Goal: Download file/media

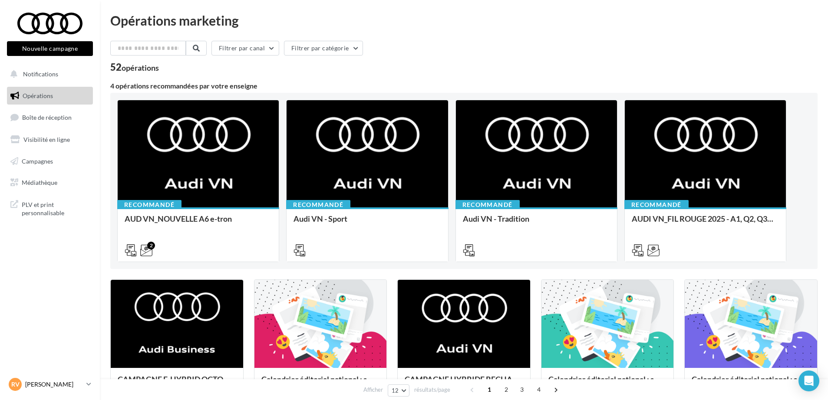
click at [38, 387] on p "[PERSON_NAME]" at bounding box center [54, 384] width 58 height 9
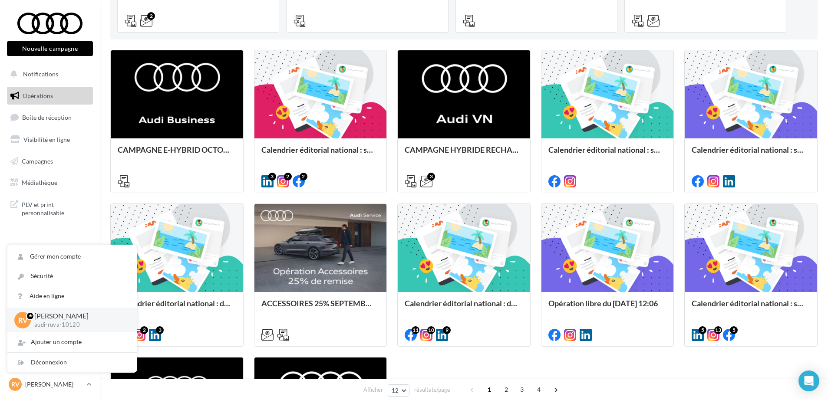
scroll to position [271, 0]
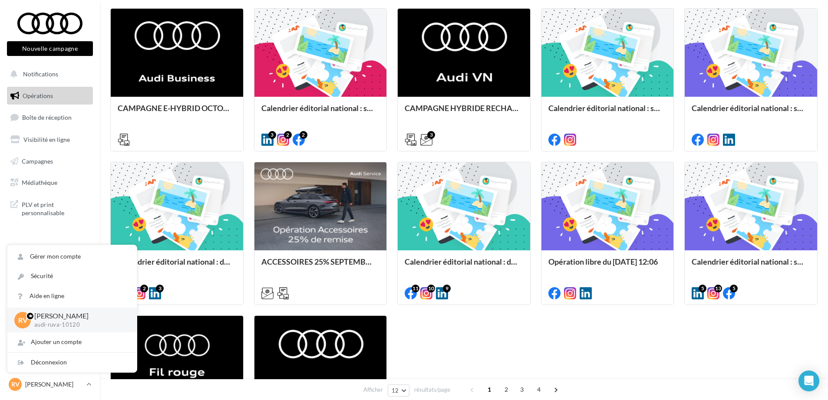
drag, startPoint x: 544, startPoint y: 355, endPoint x: 539, endPoint y: 348, distance: 8.2
click at [544, 355] on div "CAMPAGNE E-HYBRID OCTOBRE B2B A l'occasion de la Campagne e-hybrid d'Octobre su…" at bounding box center [463, 233] width 707 height 450
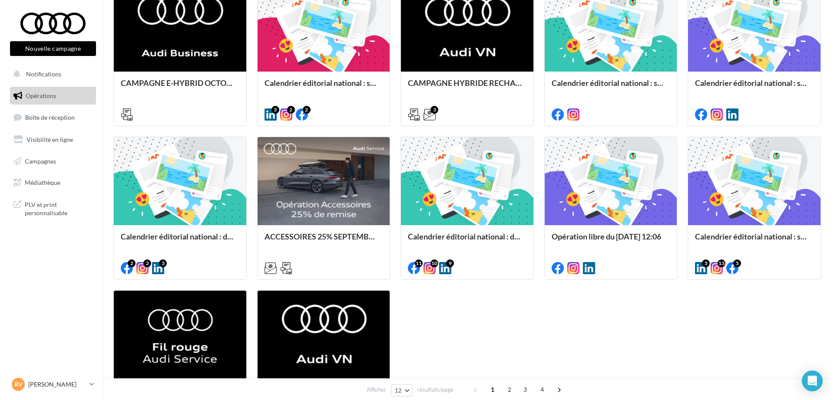
scroll to position [326, 0]
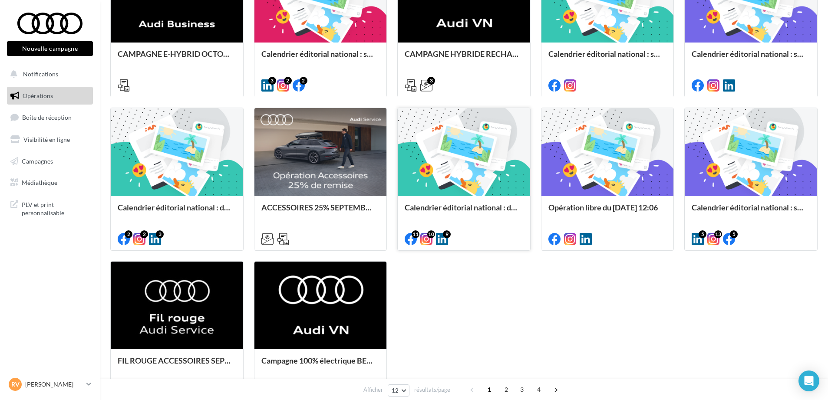
click at [465, 161] on div at bounding box center [464, 152] width 132 height 89
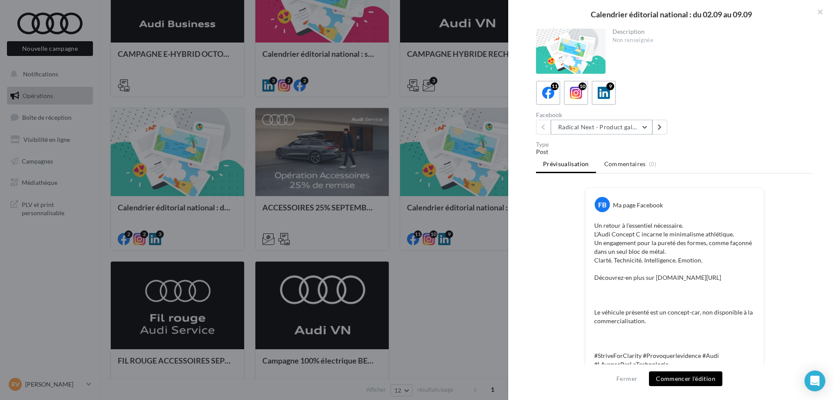
click at [624, 132] on button "Radical Next - Product gallery" at bounding box center [602, 127] width 102 height 15
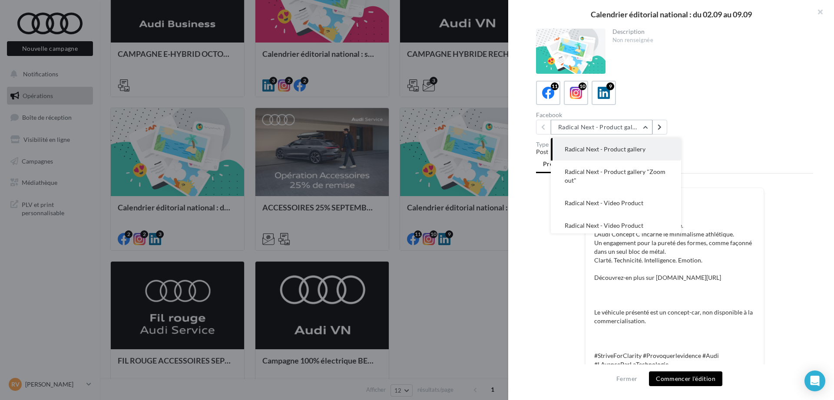
click at [624, 132] on button "Radical Next - Product gallery" at bounding box center [602, 127] width 102 height 15
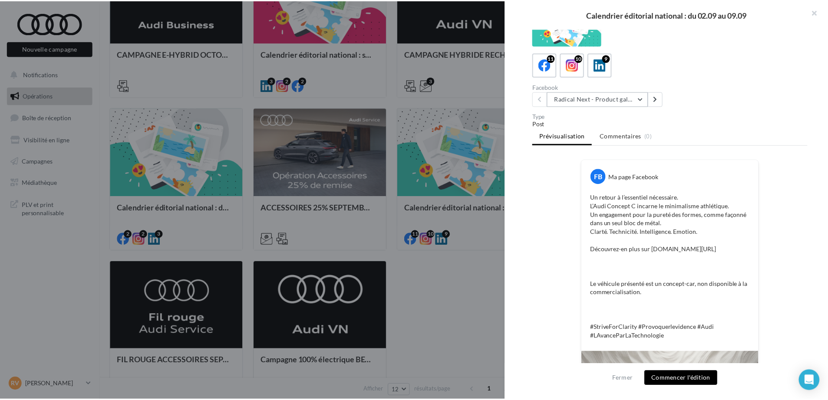
scroll to position [198, 0]
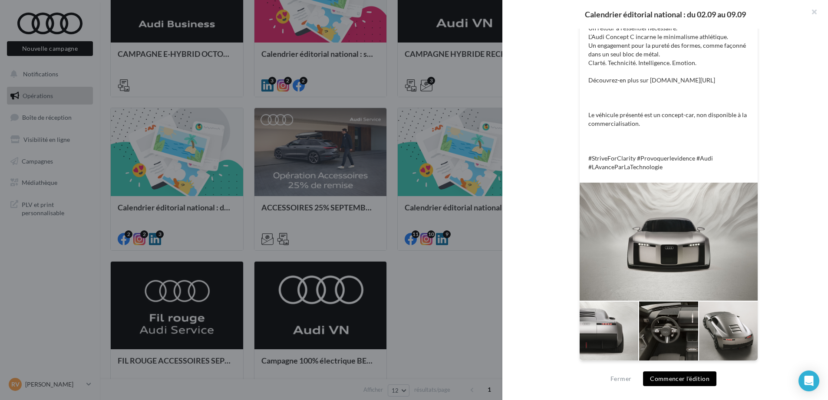
click at [453, 315] on div at bounding box center [414, 200] width 828 height 400
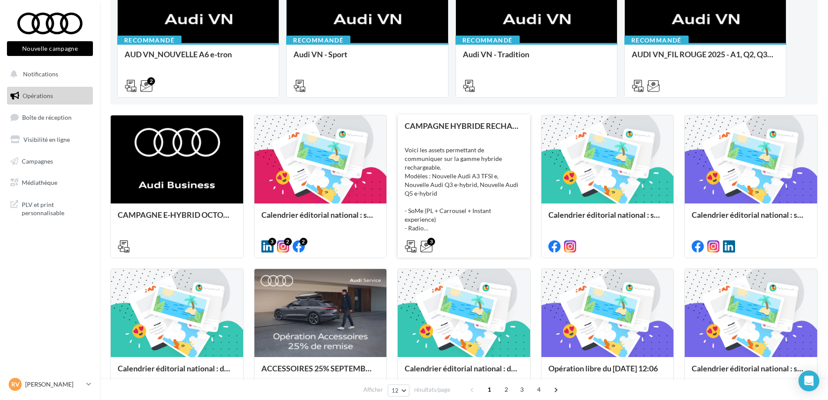
scroll to position [163, 0]
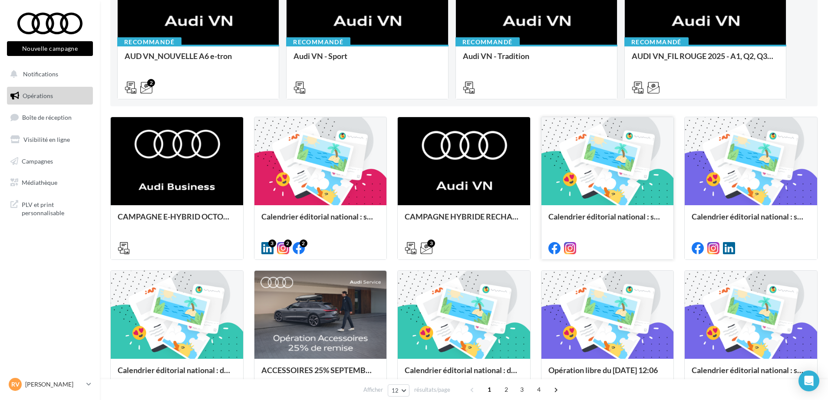
click at [590, 155] on div at bounding box center [607, 161] width 132 height 89
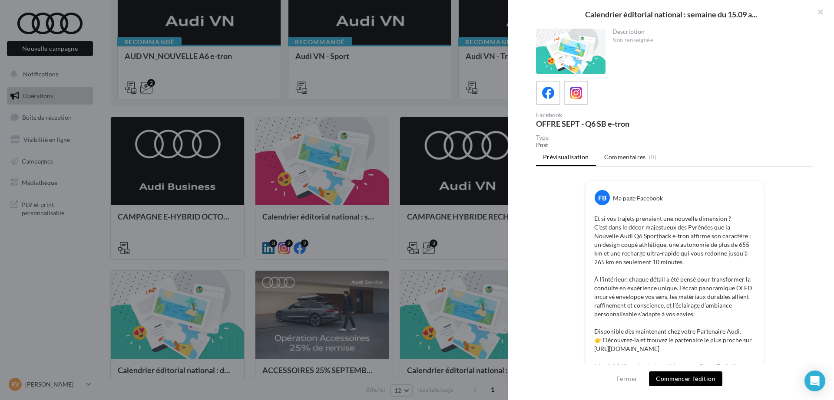
click at [396, 264] on div at bounding box center [417, 200] width 834 height 400
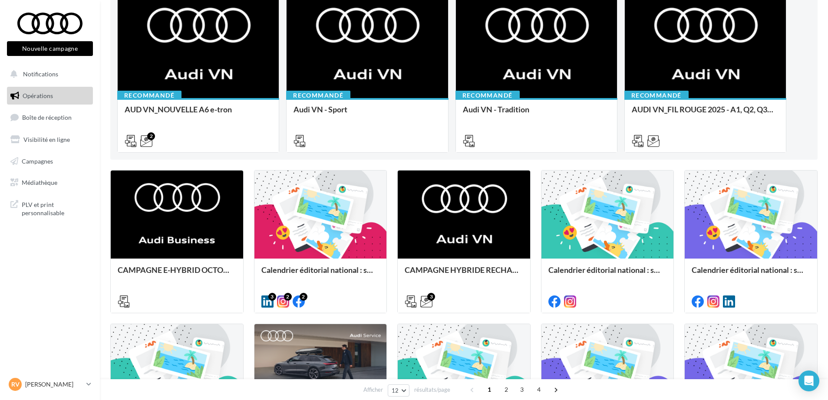
scroll to position [54, 0]
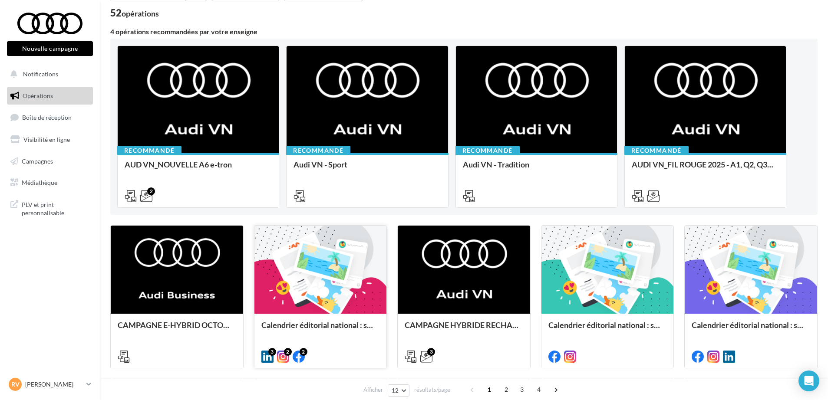
click at [329, 257] on div at bounding box center [320, 270] width 132 height 89
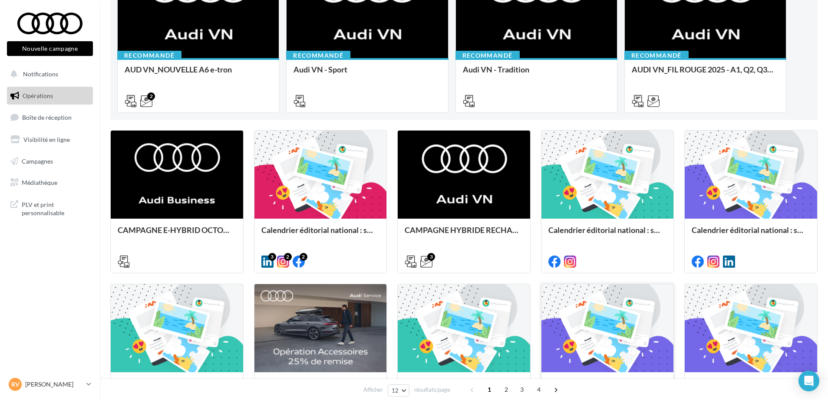
scroll to position [163, 0]
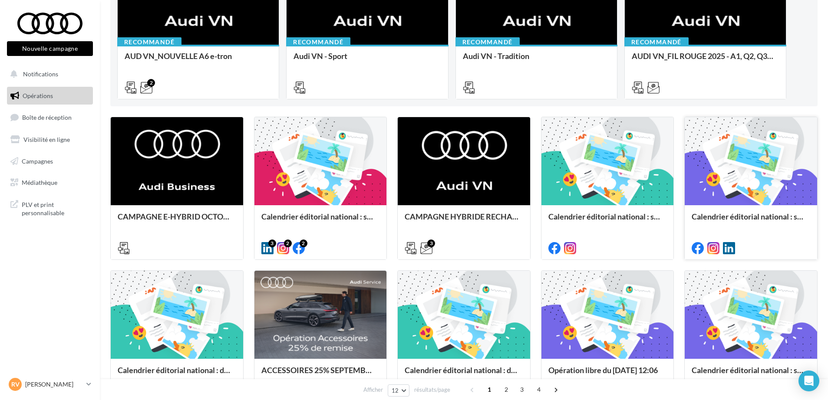
click at [755, 171] on div at bounding box center [751, 161] width 132 height 89
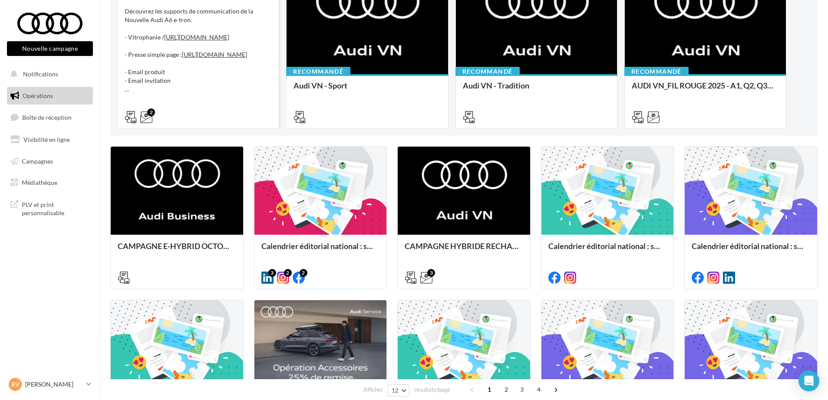
scroll to position [0, 0]
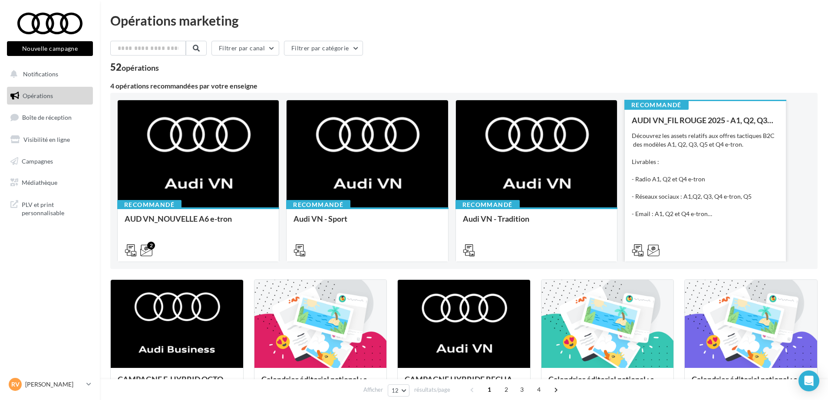
click at [696, 157] on div "Découvrez les assets relatifs aux offres tactiques B2C des modèles A1, Q2, Q3, …" at bounding box center [705, 175] width 147 height 87
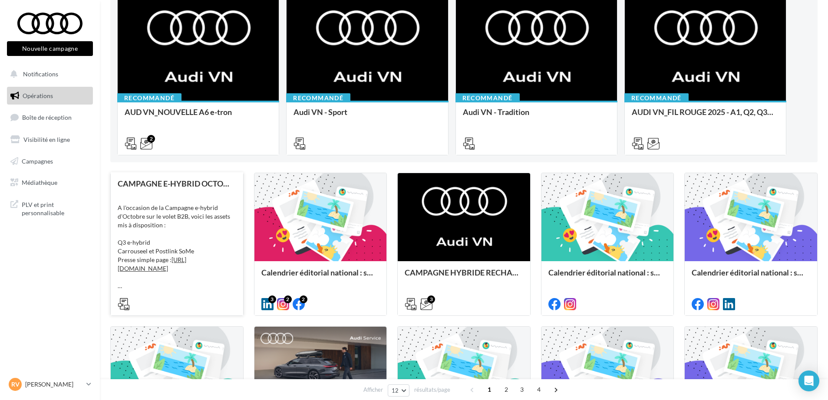
scroll to position [109, 0]
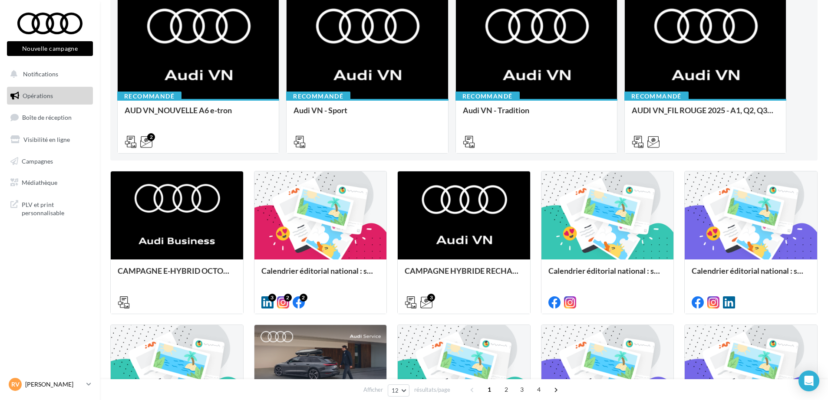
click at [63, 386] on p "[PERSON_NAME]" at bounding box center [54, 384] width 58 height 9
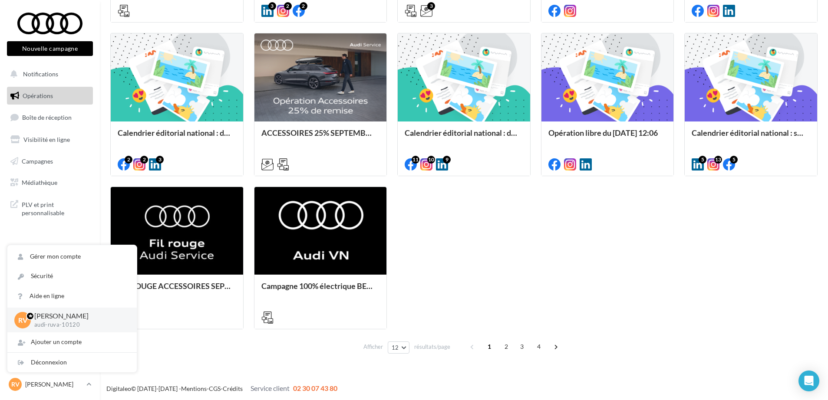
scroll to position [402, 0]
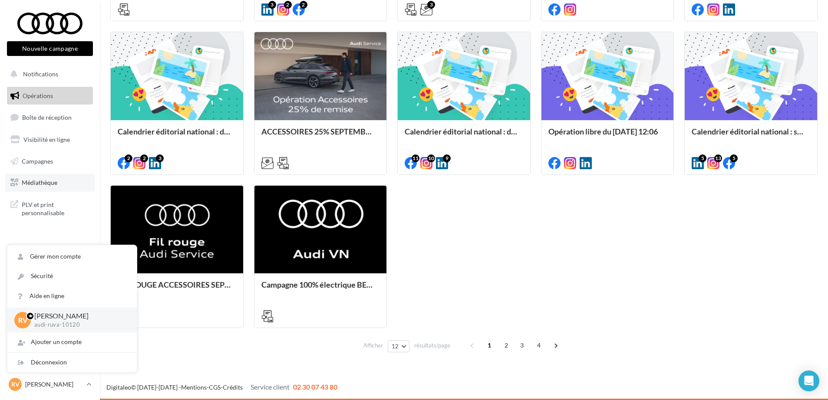
click at [39, 184] on span "Médiathèque" at bounding box center [40, 182] width 36 height 7
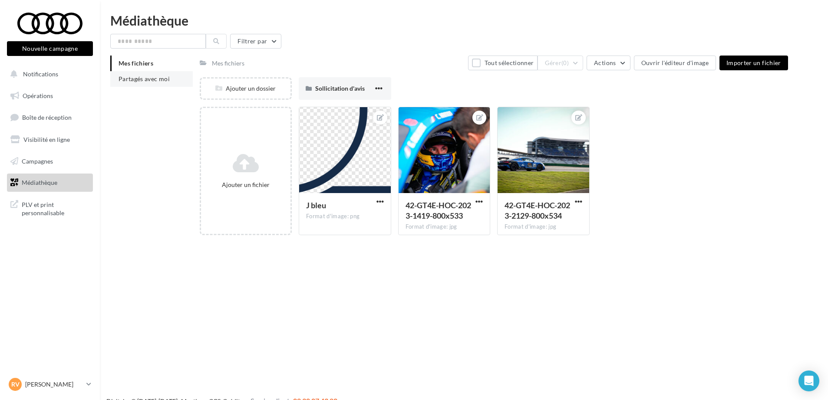
click at [153, 78] on span "Partagés avec moi" at bounding box center [144, 78] width 51 height 7
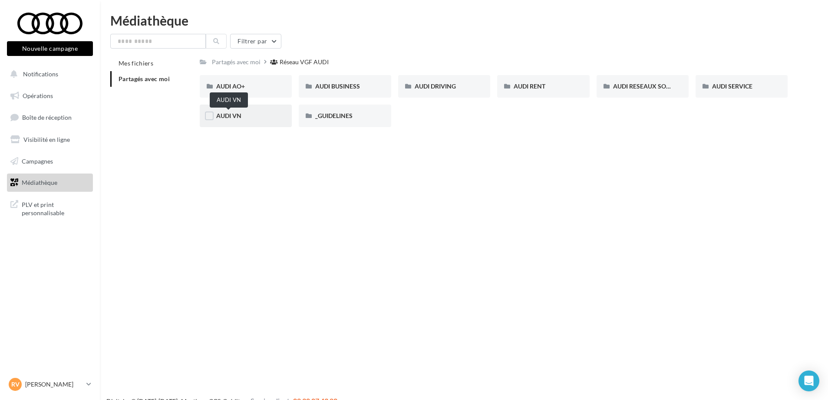
click at [234, 118] on span "AUDI VN" at bounding box center [228, 115] width 25 height 7
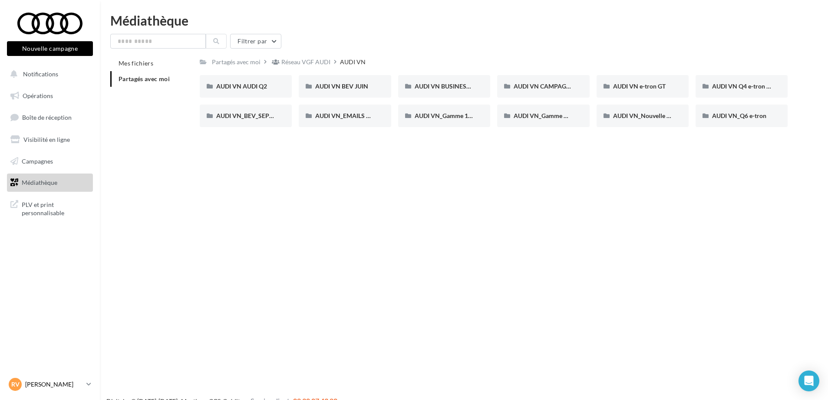
click at [76, 388] on p "[PERSON_NAME]" at bounding box center [54, 384] width 58 height 9
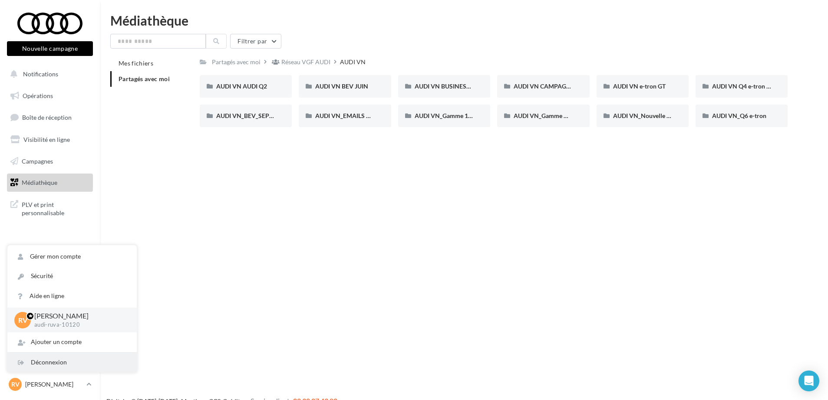
click at [55, 359] on div "Déconnexion" at bounding box center [71, 363] width 129 height 20
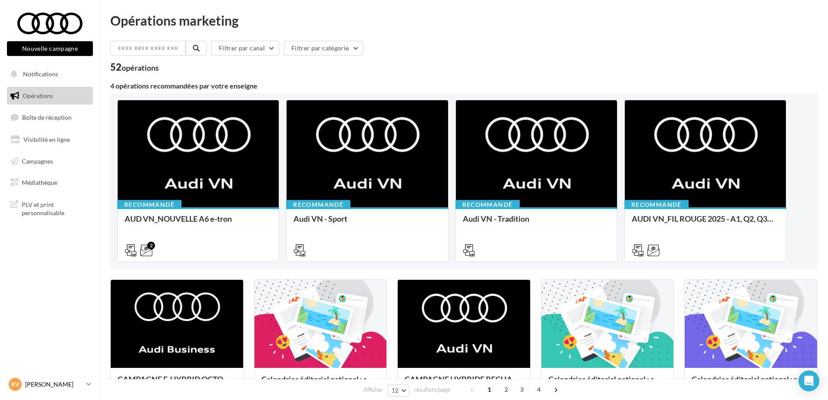
click at [70, 389] on div "RV Rudy VALADAR audi-ruva-10120" at bounding box center [46, 384] width 74 height 13
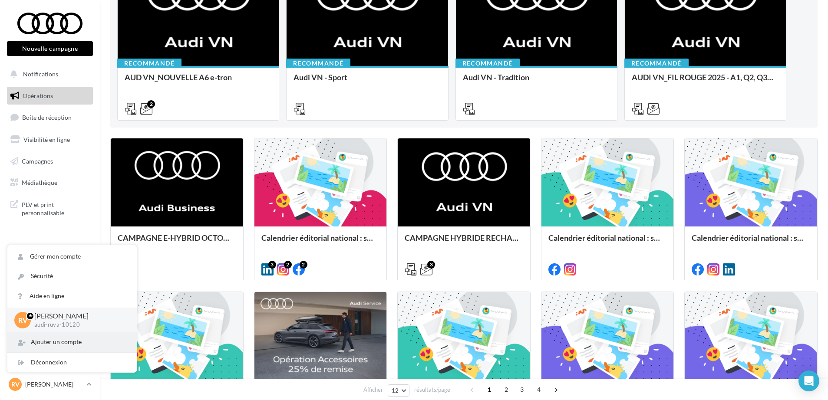
scroll to position [163, 0]
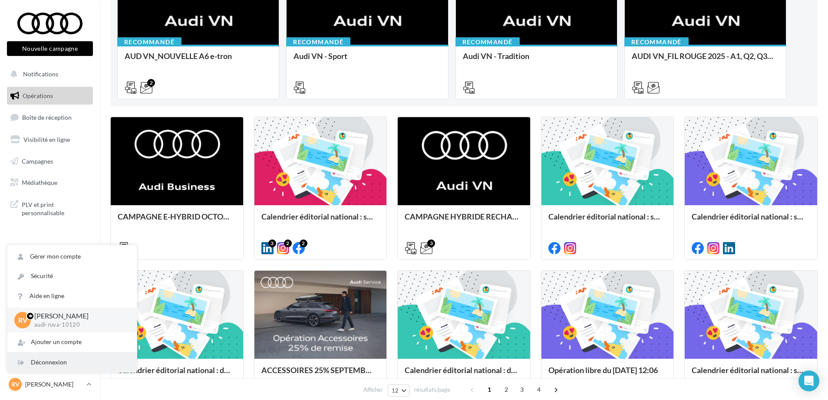
click at [55, 358] on div "Déconnexion" at bounding box center [71, 363] width 129 height 20
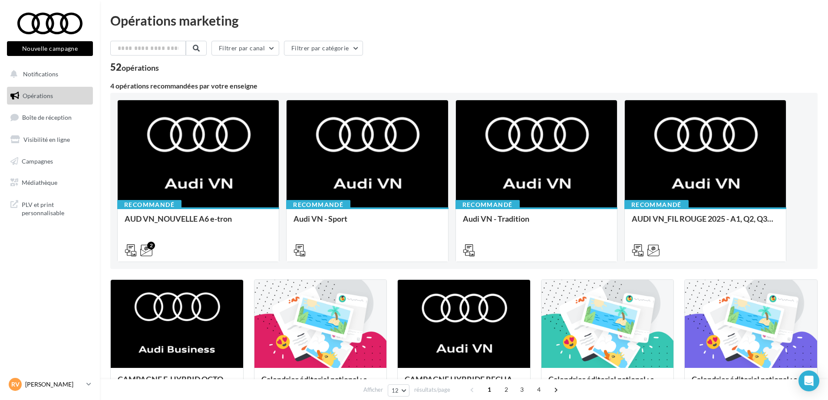
click at [75, 386] on p "[PERSON_NAME]" at bounding box center [54, 384] width 58 height 9
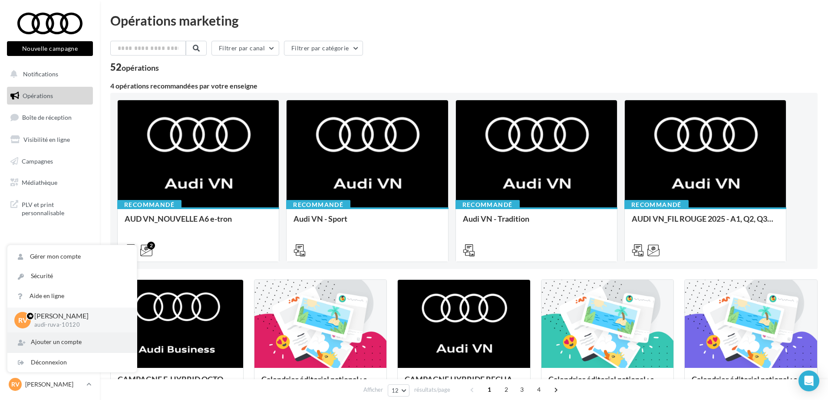
click at [48, 342] on div "Ajouter un compte" at bounding box center [71, 343] width 129 height 20
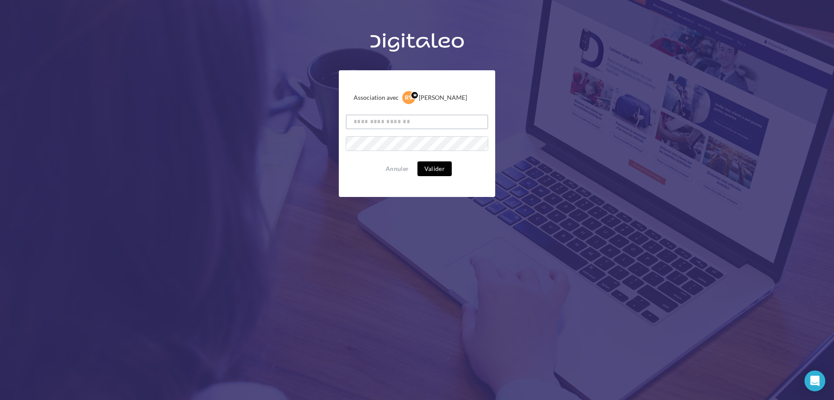
click at [394, 124] on input "text" at bounding box center [417, 122] width 142 height 15
click at [366, 173] on div "Annuler Valider" at bounding box center [417, 169] width 142 height 15
click at [400, 174] on button "Annuler" at bounding box center [397, 169] width 30 height 10
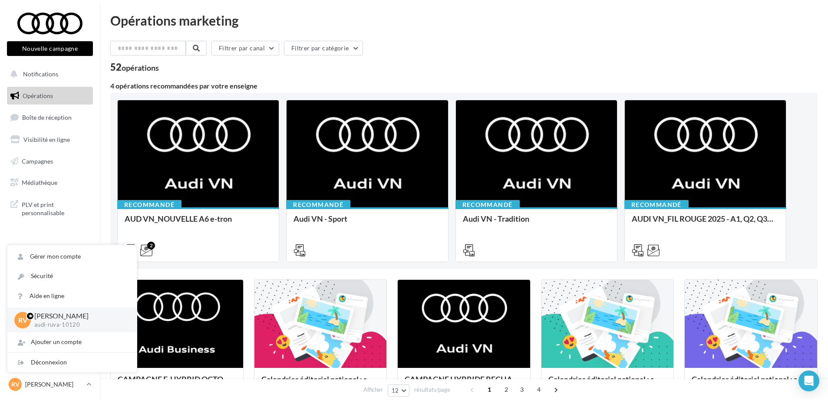
click at [35, 96] on span "Opérations" at bounding box center [38, 95] width 30 height 7
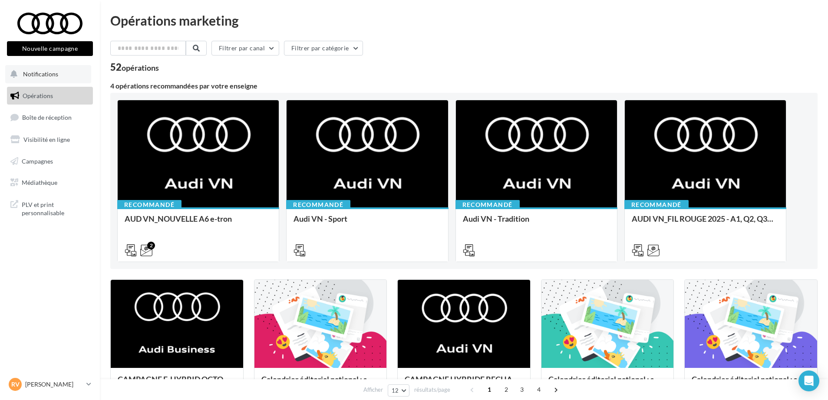
click at [41, 73] on span "Notifications" at bounding box center [40, 73] width 35 height 7
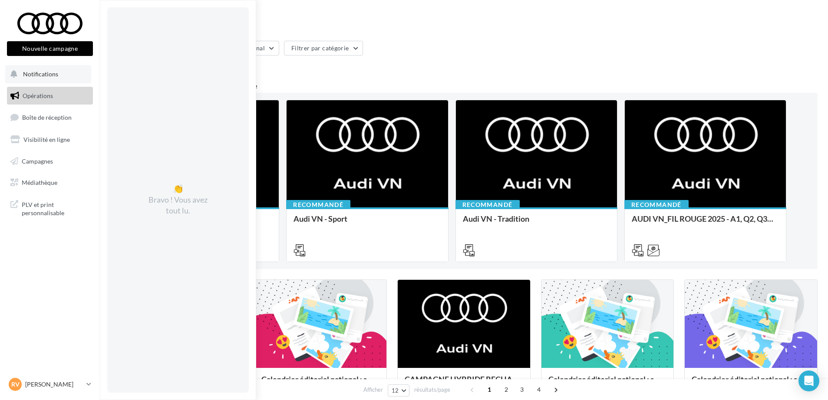
click at [41, 73] on span "Notifications" at bounding box center [40, 73] width 35 height 7
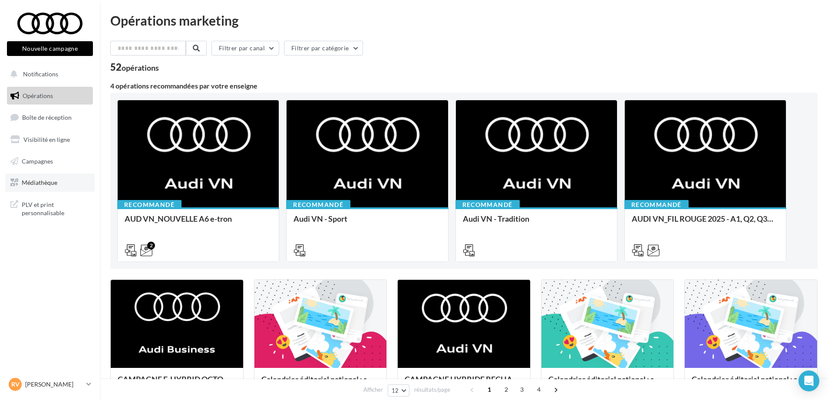
click at [30, 184] on span "Médiathèque" at bounding box center [40, 182] width 36 height 7
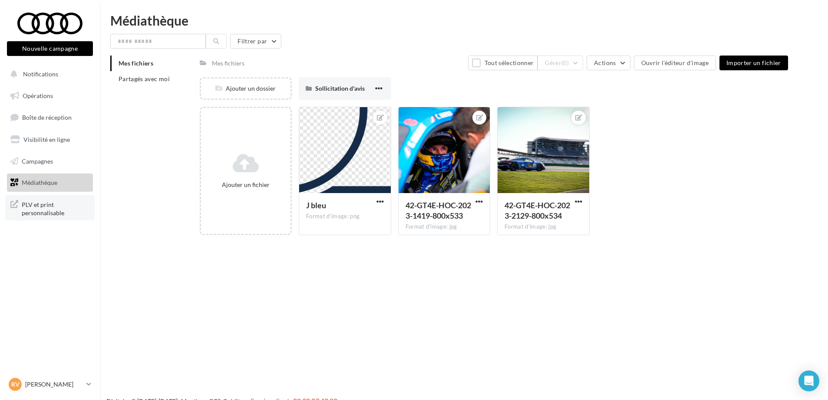
click at [40, 212] on span "PLV et print personnalisable" at bounding box center [56, 208] width 68 height 19
click at [43, 99] on span "Opérations" at bounding box center [38, 95] width 30 height 7
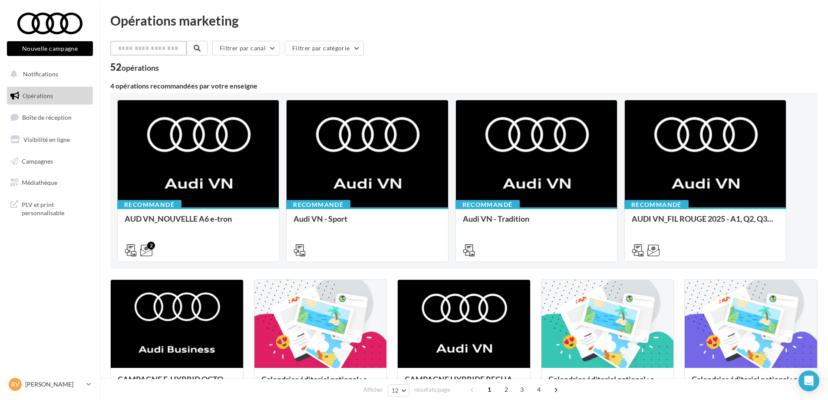
click at [161, 52] on input "text" at bounding box center [148, 48] width 76 height 15
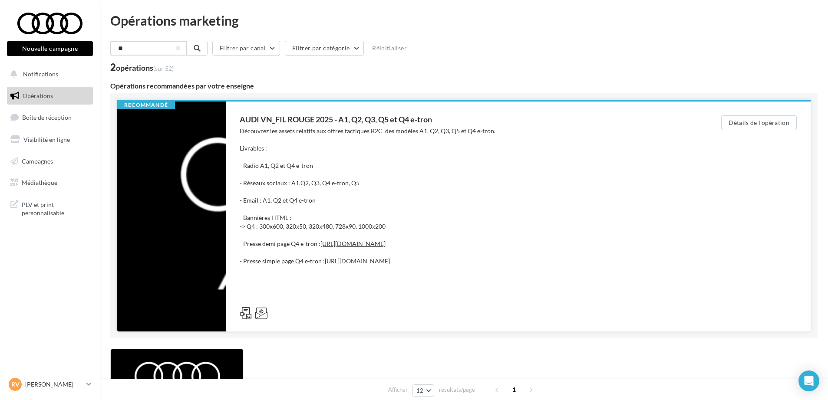
type input "**"
click at [168, 170] on div at bounding box center [171, 217] width 109 height 230
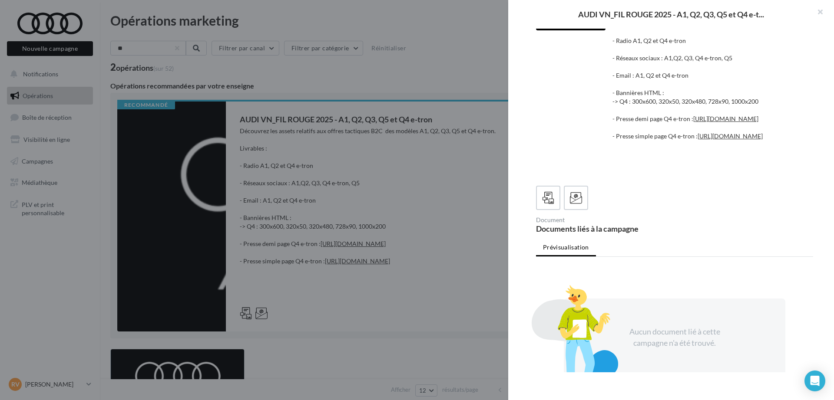
scroll to position [163, 0]
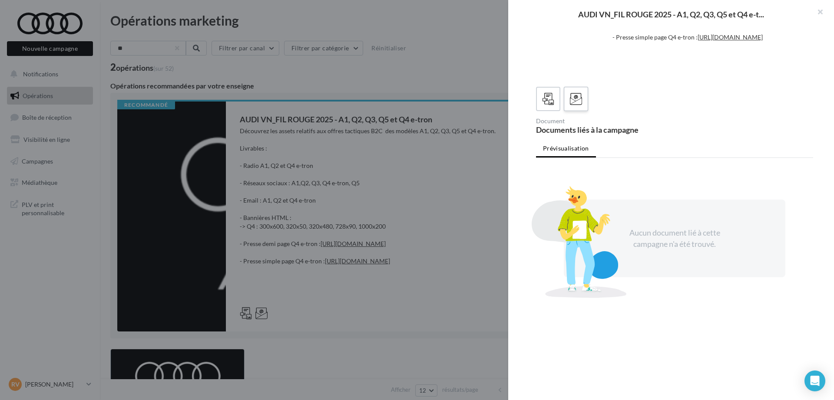
click at [581, 106] on icon at bounding box center [576, 99] width 13 height 13
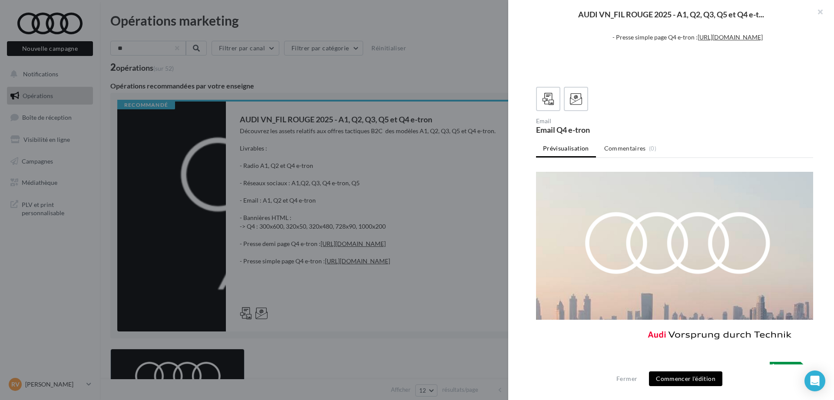
scroll to position [1044, 0]
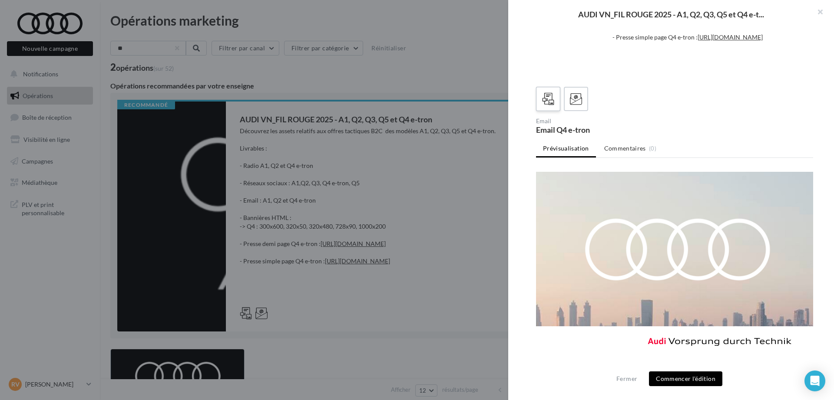
click at [550, 106] on icon at bounding box center [548, 99] width 13 height 13
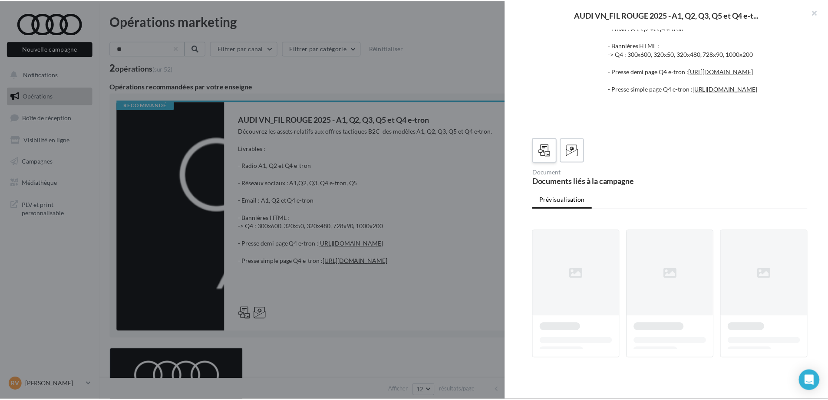
scroll to position [163, 0]
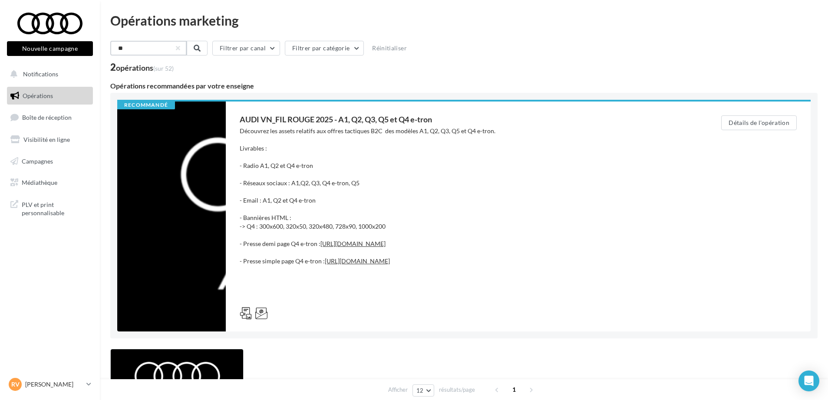
click at [135, 46] on input "**" at bounding box center [148, 48] width 76 height 15
click at [242, 50] on button "Filtrer par canal" at bounding box center [245, 48] width 68 height 15
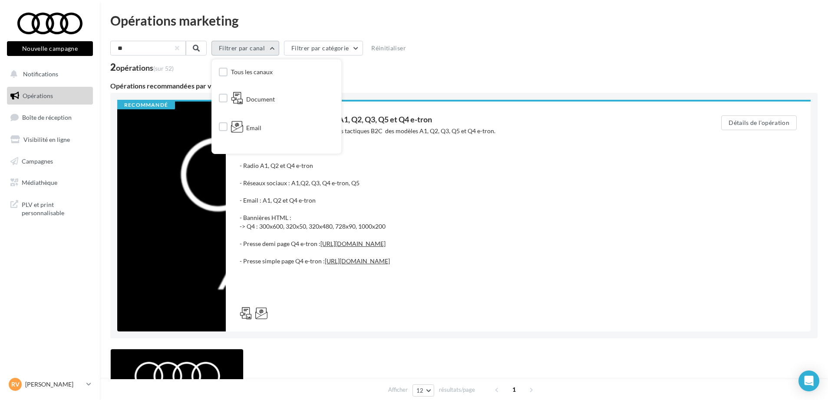
click at [242, 50] on button "Filtrer par canal" at bounding box center [245, 48] width 68 height 15
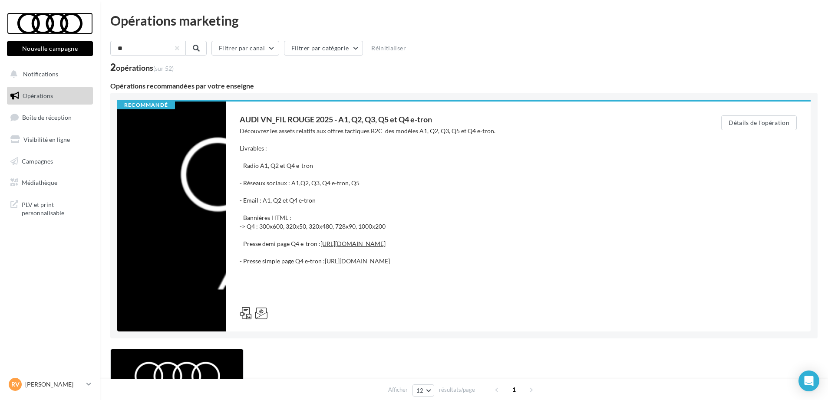
click at [35, 28] on div at bounding box center [49, 24] width 69 height 22
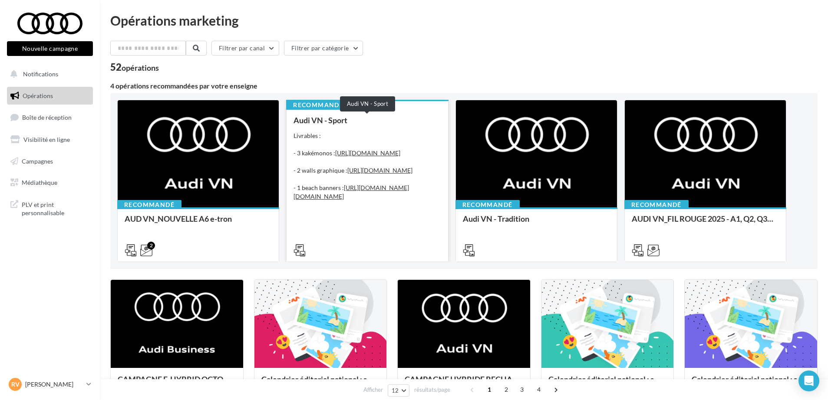
click at [380, 123] on div "Audi VN - Sport" at bounding box center [367, 120] width 147 height 9
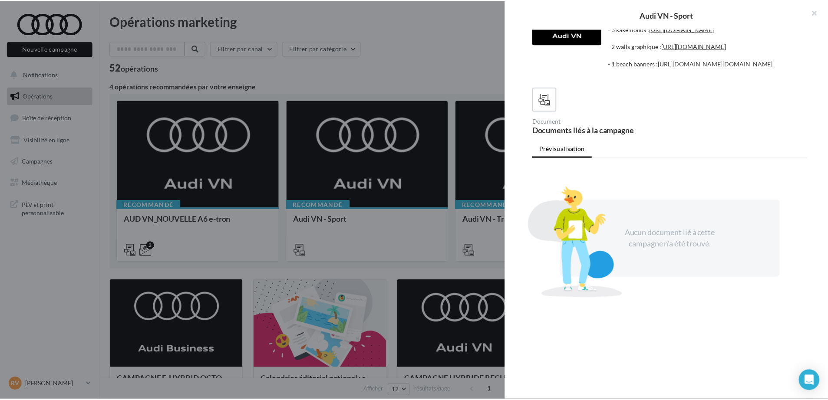
scroll to position [125, 0]
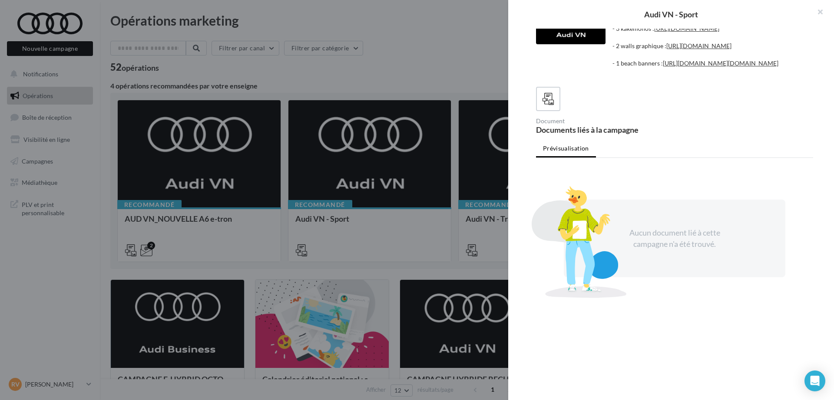
click at [371, 57] on div at bounding box center [417, 200] width 834 height 400
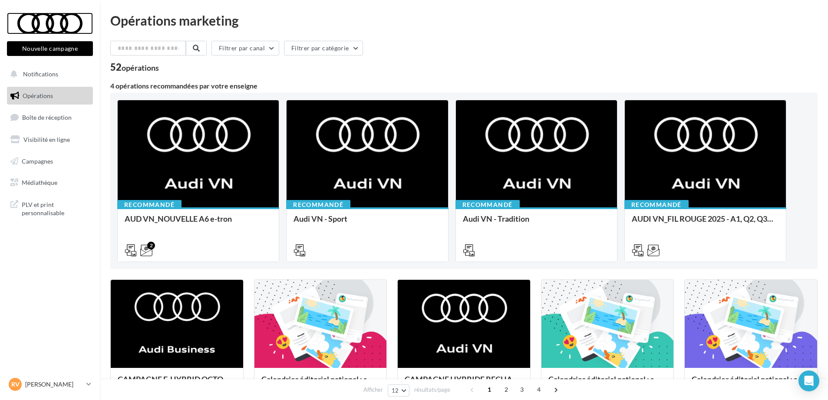
click at [34, 25] on div at bounding box center [49, 24] width 69 height 22
drag, startPoint x: 381, startPoint y: 133, endPoint x: 381, endPoint y: 79, distance: 54.3
click at [378, 96] on div "Recommandé AUD VN_NOUVELLE A6 e-tron Découvrez les supports de communication de…" at bounding box center [463, 181] width 707 height 176
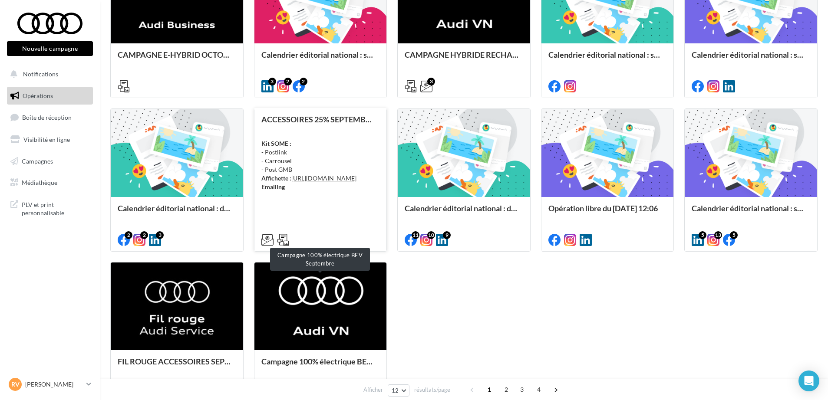
scroll to position [326, 0]
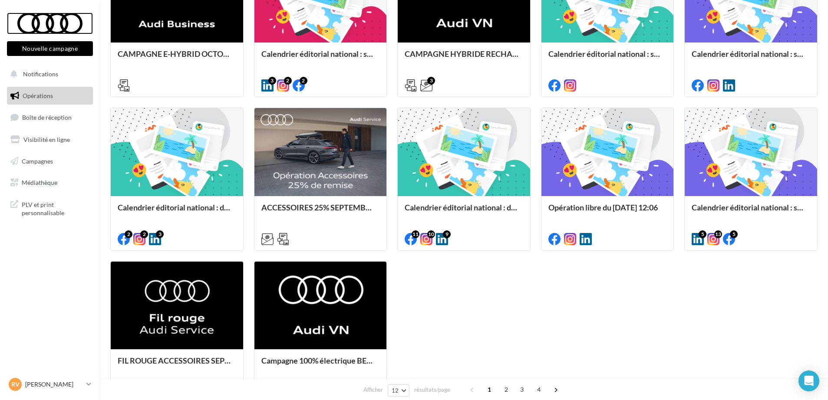
click at [46, 26] on div at bounding box center [49, 24] width 69 height 22
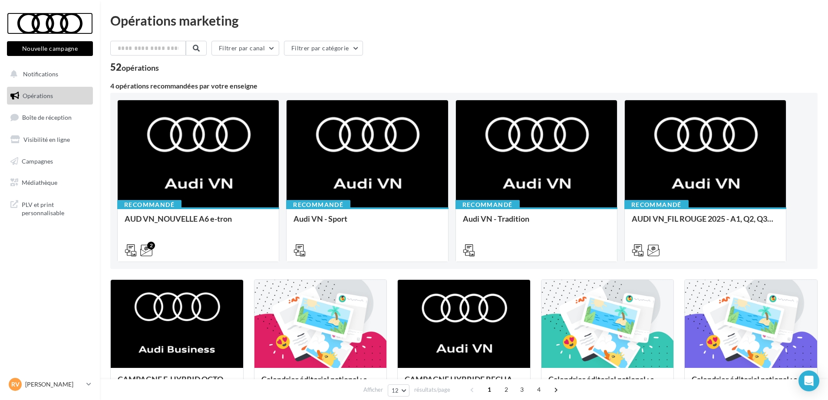
click at [48, 29] on div at bounding box center [49, 24] width 69 height 22
click at [140, 49] on input "text" at bounding box center [148, 48] width 76 height 15
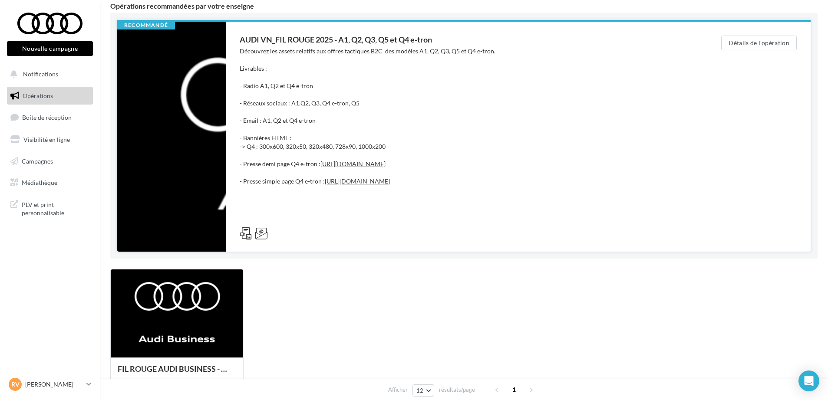
scroll to position [181, 0]
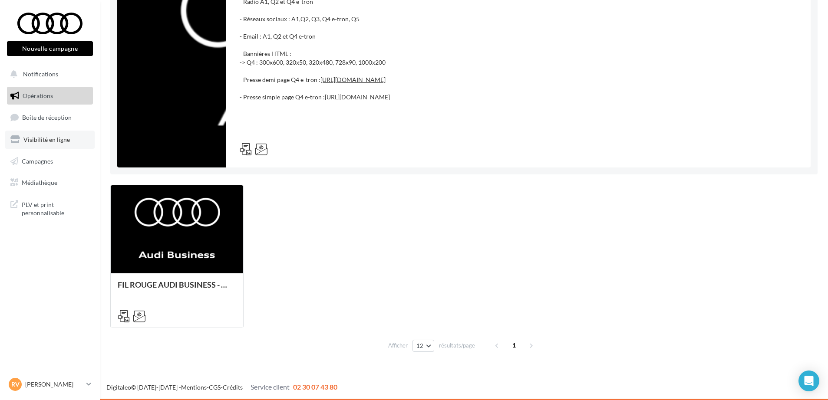
type input "**"
click at [36, 139] on span "Visibilité en ligne" at bounding box center [46, 139] width 46 height 7
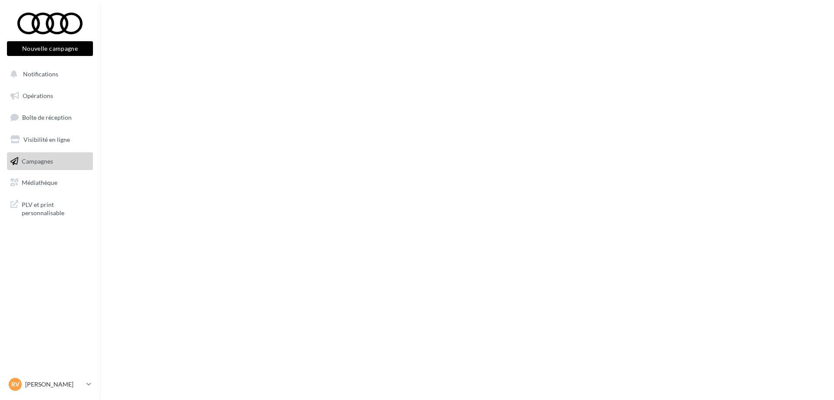
click at [42, 182] on span "Médiathèque" at bounding box center [40, 182] width 36 height 7
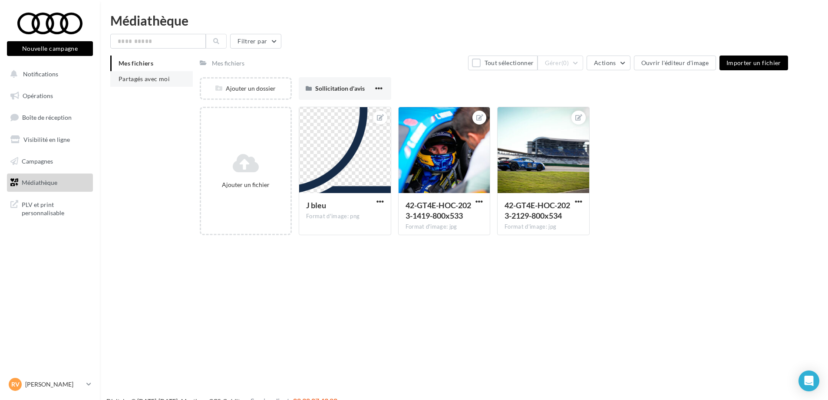
click at [157, 76] on span "Partagés avec moi" at bounding box center [144, 78] width 51 height 7
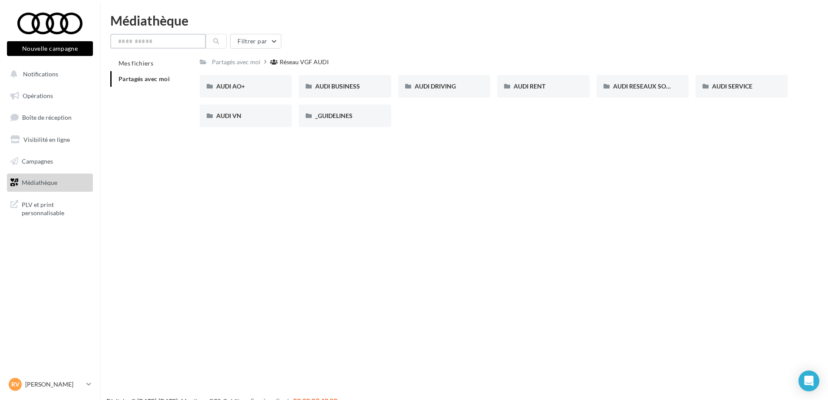
click at [151, 40] on input "text" at bounding box center [158, 41] width 96 height 15
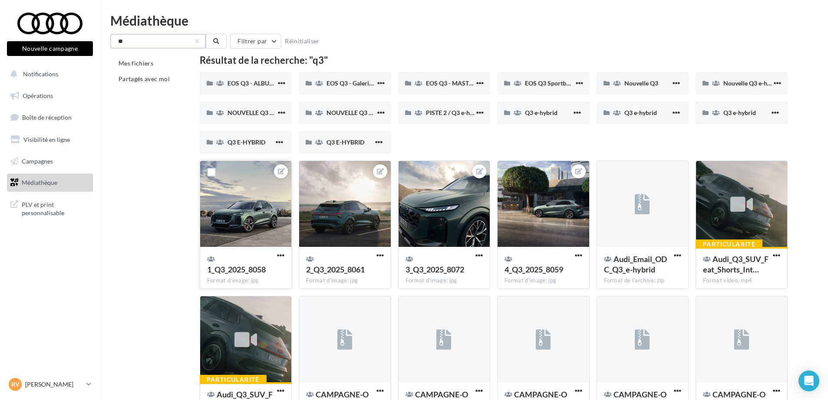
type input "**"
click at [256, 210] on div at bounding box center [245, 204] width 91 height 87
click at [280, 173] on icon at bounding box center [281, 171] width 7 height 6
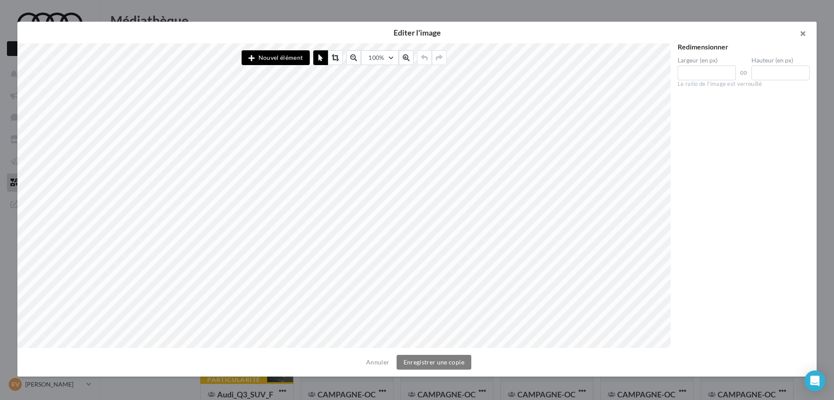
click at [807, 36] on button "button" at bounding box center [799, 35] width 35 height 26
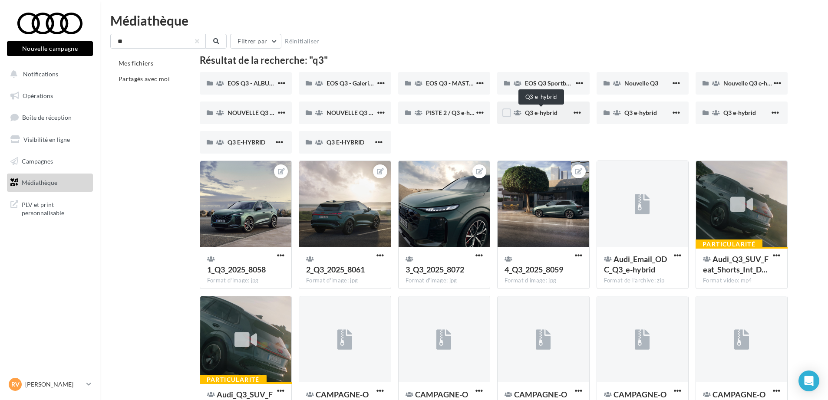
click at [554, 113] on span "Q3 e-hybrid" at bounding box center [541, 112] width 33 height 7
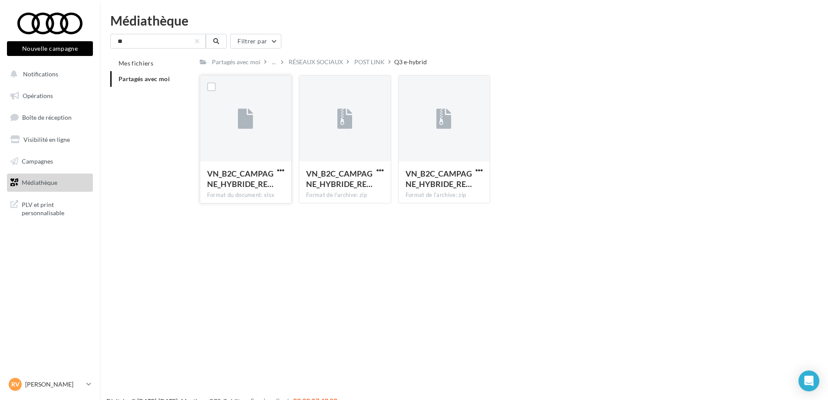
click at [244, 124] on icon at bounding box center [245, 119] width 15 height 20
click at [145, 40] on input "**" at bounding box center [158, 41] width 96 height 15
click at [294, 62] on div "RÉSEAUX SOCIAUX" at bounding box center [316, 62] width 54 height 9
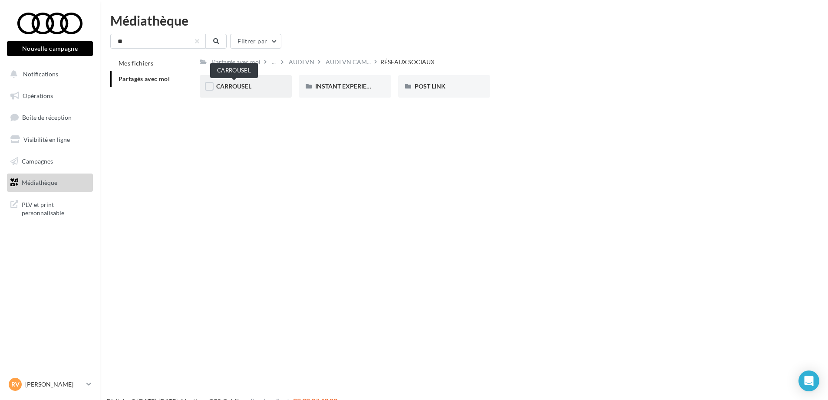
click at [230, 88] on span "CARROUSEL" at bounding box center [233, 85] width 35 height 7
click at [342, 89] on span "Q3 e-hybrid" at bounding box center [331, 85] width 33 height 7
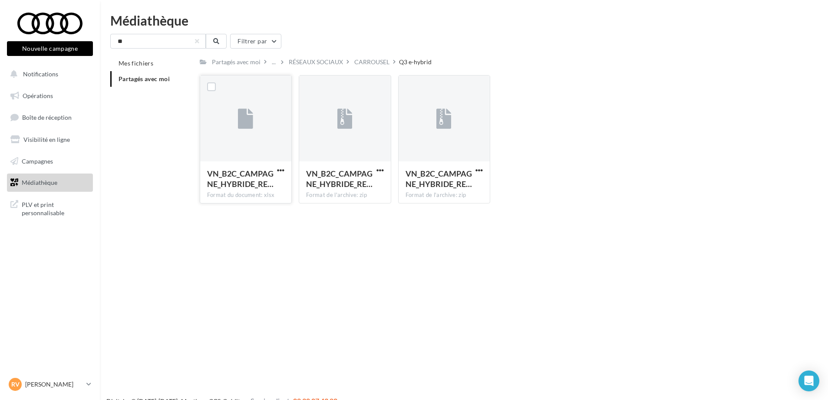
click at [286, 168] on button "button" at bounding box center [280, 171] width 11 height 9
click at [254, 185] on button "Télécharger" at bounding box center [242, 187] width 87 height 23
click at [374, 168] on div "VN_B2C_CAMPAGNE_HYBRIDE_RE… Format de l'archive: zip" at bounding box center [344, 182] width 91 height 41
click at [219, 63] on div "Partagés avec moi" at bounding box center [236, 62] width 49 height 9
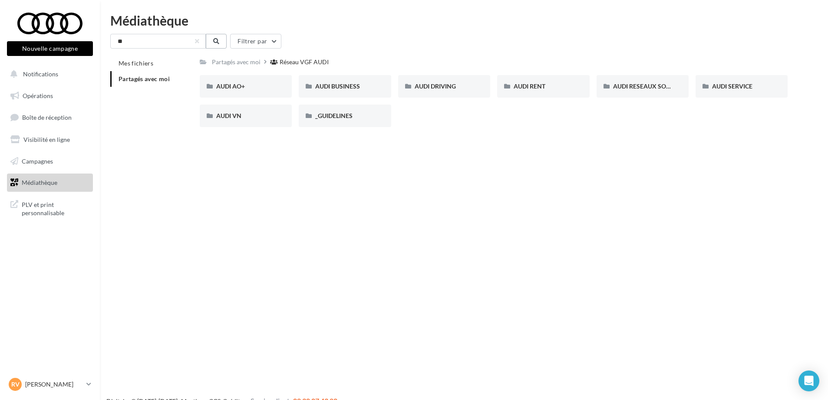
click at [215, 42] on icon at bounding box center [216, 41] width 6 height 6
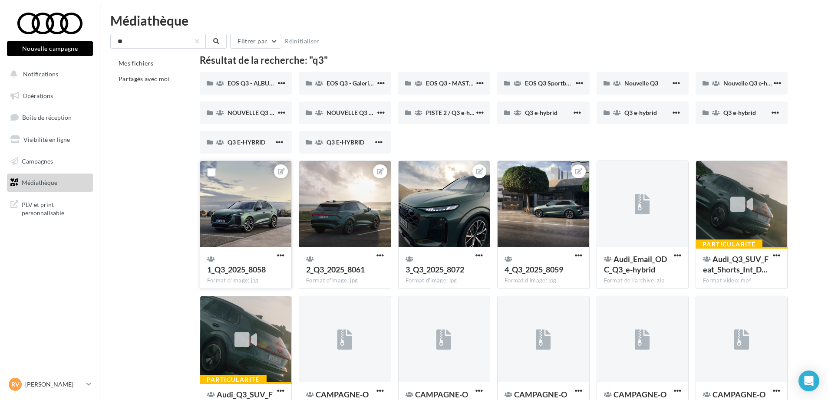
click at [249, 209] on div at bounding box center [245, 204] width 91 height 87
click at [284, 256] on span "button" at bounding box center [280, 255] width 7 height 7
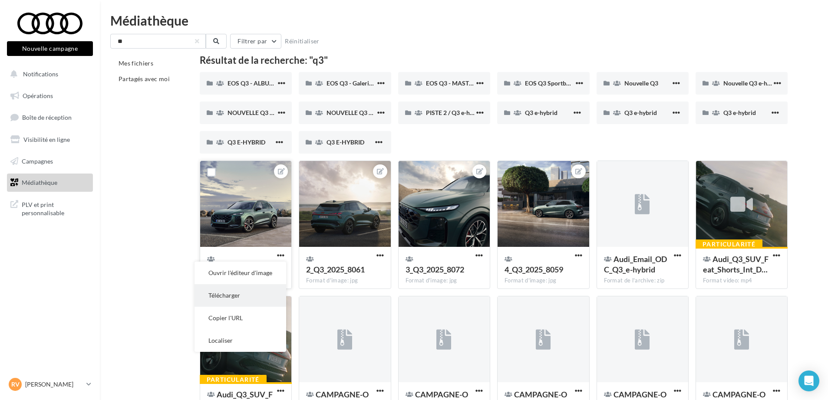
click at [240, 293] on button "Télécharger" at bounding box center [241, 295] width 92 height 23
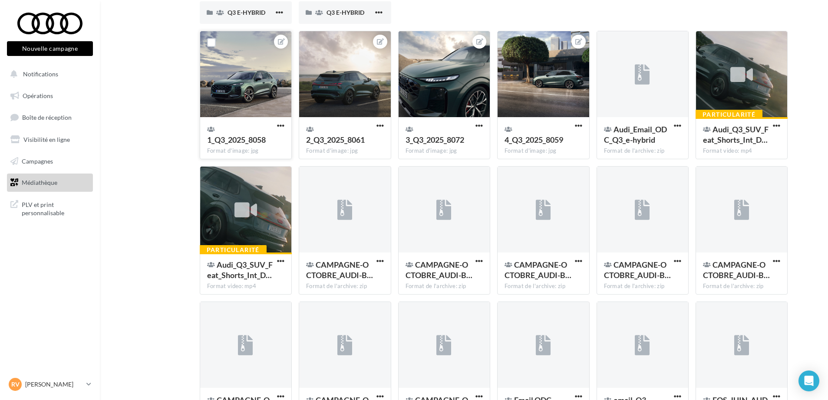
scroll to position [340, 0]
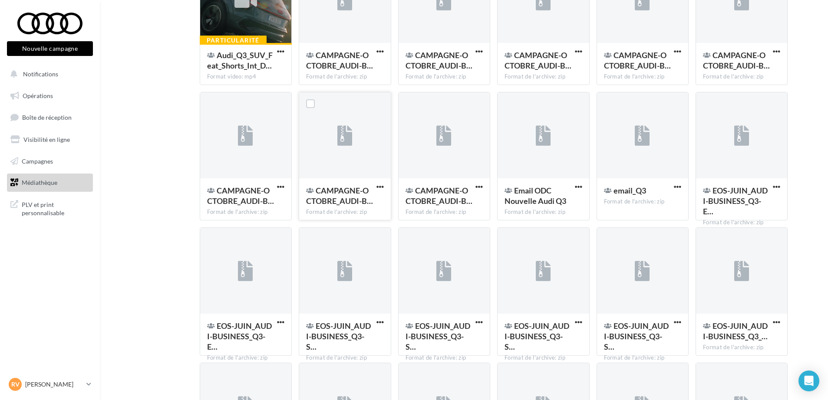
click at [326, 147] on div at bounding box center [344, 135] width 91 height 87
click at [384, 185] on button "button" at bounding box center [380, 187] width 11 height 9
click at [360, 203] on button "Télécharger" at bounding box center [342, 204] width 87 height 23
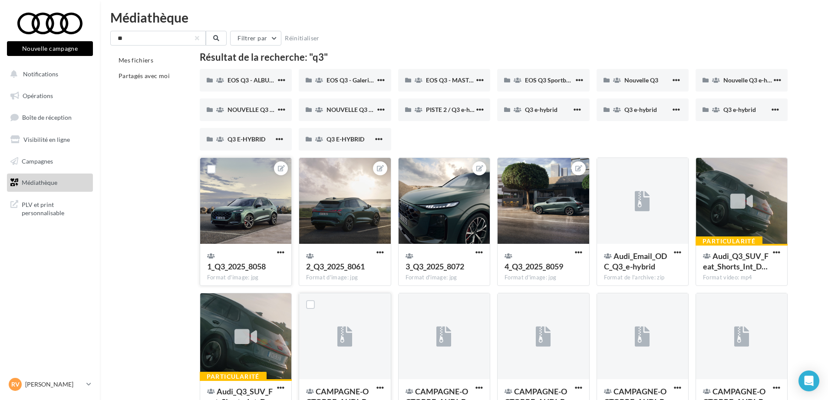
scroll to position [0, 0]
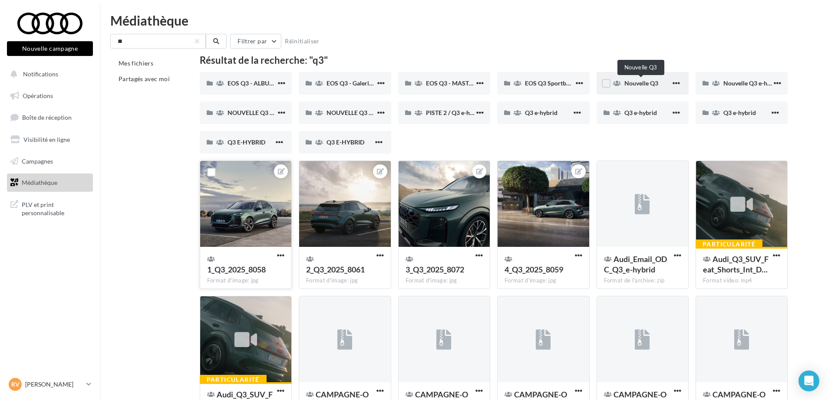
click at [640, 81] on span "Nouvelle Q3" at bounding box center [641, 82] width 34 height 7
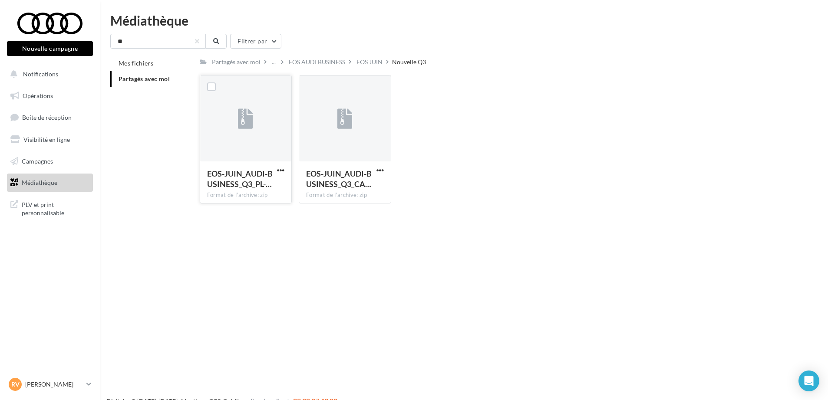
click at [276, 164] on div "EOS-JUIN_AUDI-BUSINESS_Q3_PL-… Format de l'archive: zip" at bounding box center [245, 182] width 91 height 41
click at [282, 167] on span "button" at bounding box center [280, 170] width 7 height 7
click at [268, 188] on button "Télécharger" at bounding box center [242, 187] width 87 height 23
click at [380, 168] on span "button" at bounding box center [379, 170] width 7 height 7
click at [365, 188] on button "Télécharger" at bounding box center [342, 187] width 87 height 23
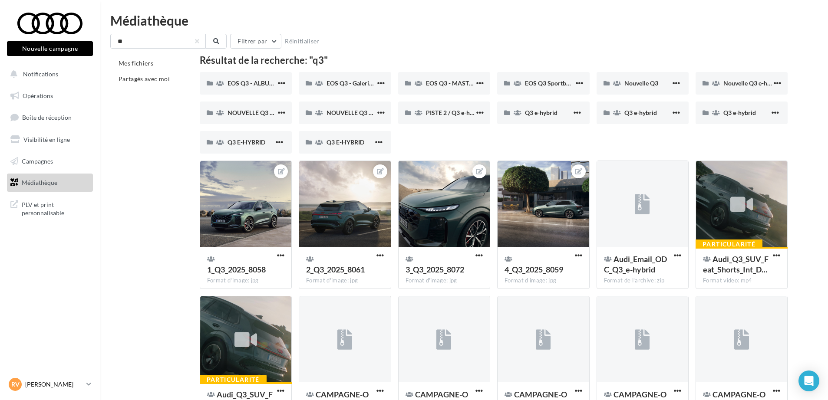
click at [49, 381] on p "[PERSON_NAME]" at bounding box center [54, 384] width 58 height 9
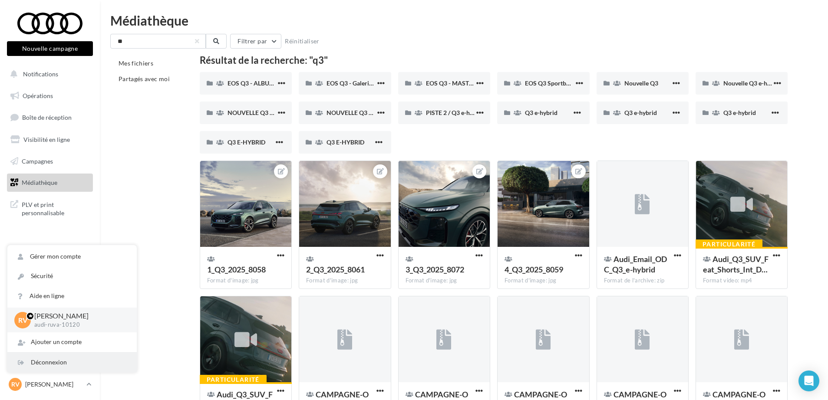
click at [46, 362] on div "Déconnexion" at bounding box center [71, 363] width 129 height 20
